Goal: Information Seeking & Learning: Learn about a topic

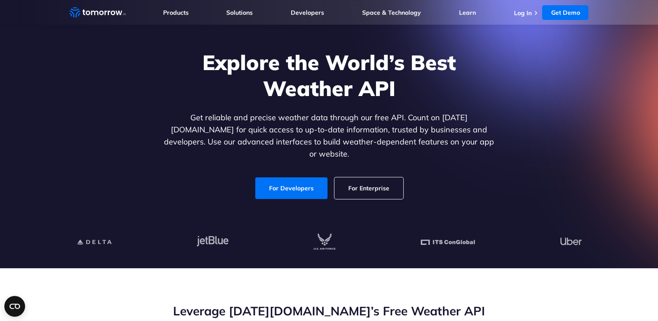
scroll to position [43, 0]
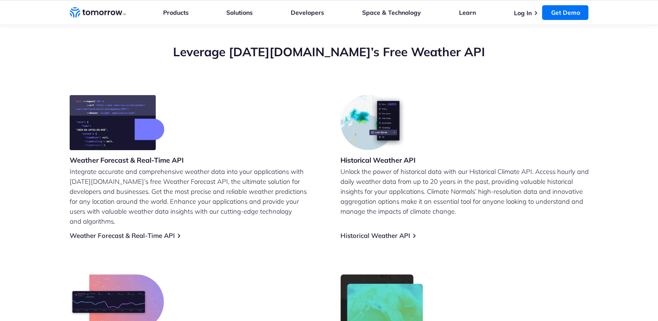
scroll to position [390, 0]
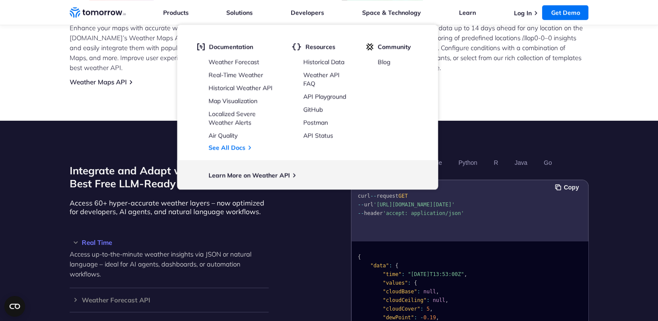
scroll to position [606, 0]
